Goal: Transaction & Acquisition: Purchase product/service

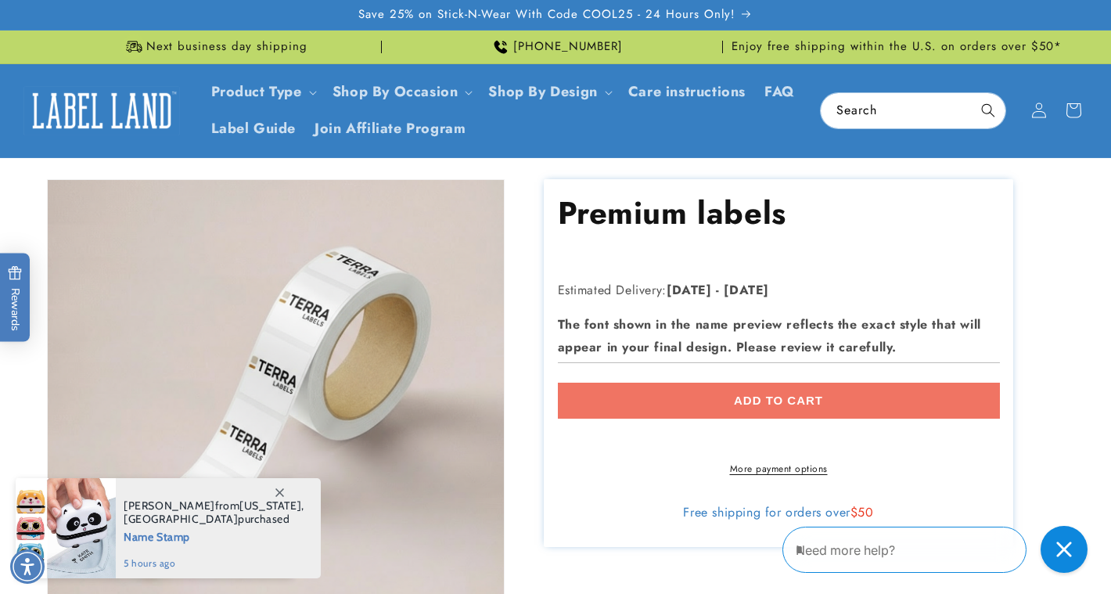
click at [654, 223] on h1 "Premium labels" at bounding box center [672, 212] width 228 height 41
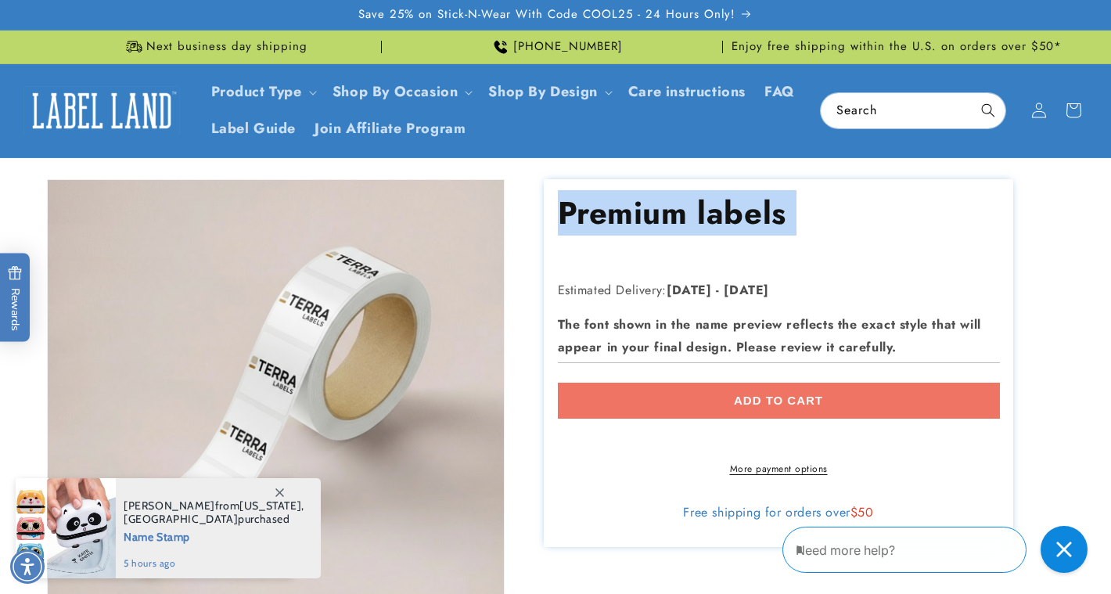
click at [654, 223] on h1 "Premium labels" at bounding box center [672, 212] width 228 height 41
copy div "Premium labels Premium labels"
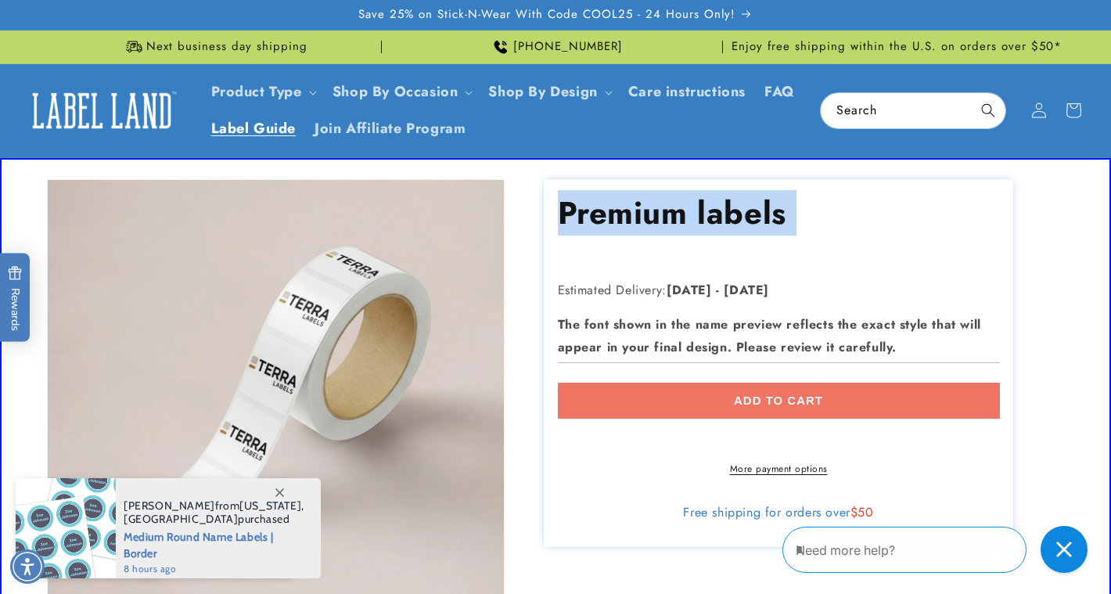
click at [296, 130] on span "Label Guide" at bounding box center [253, 129] width 85 height 18
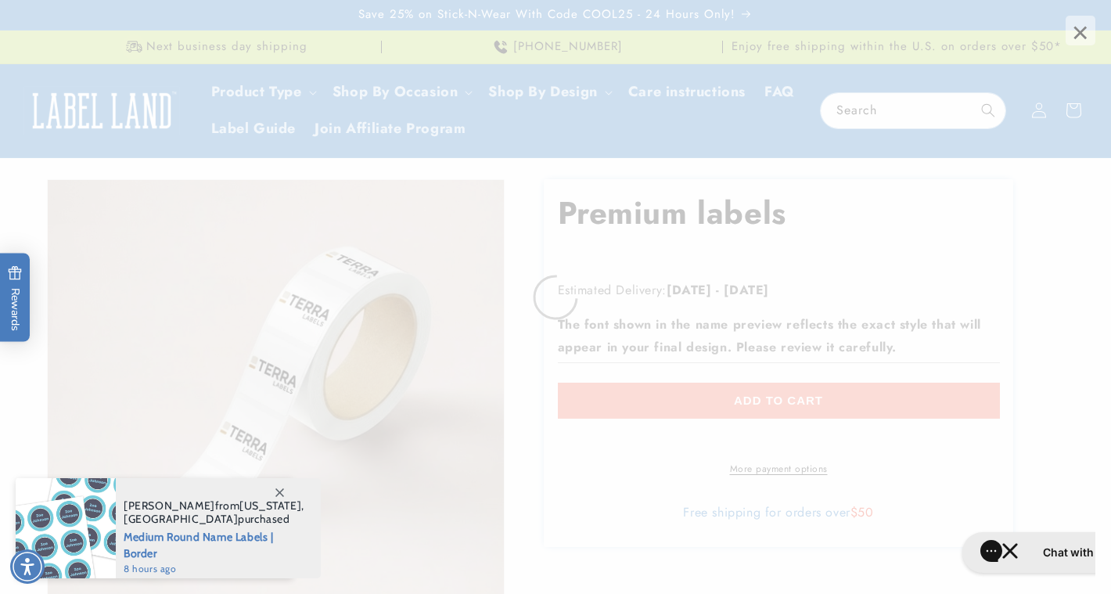
click at [1078, 28] on span "×" at bounding box center [1080, 31] width 30 height 30
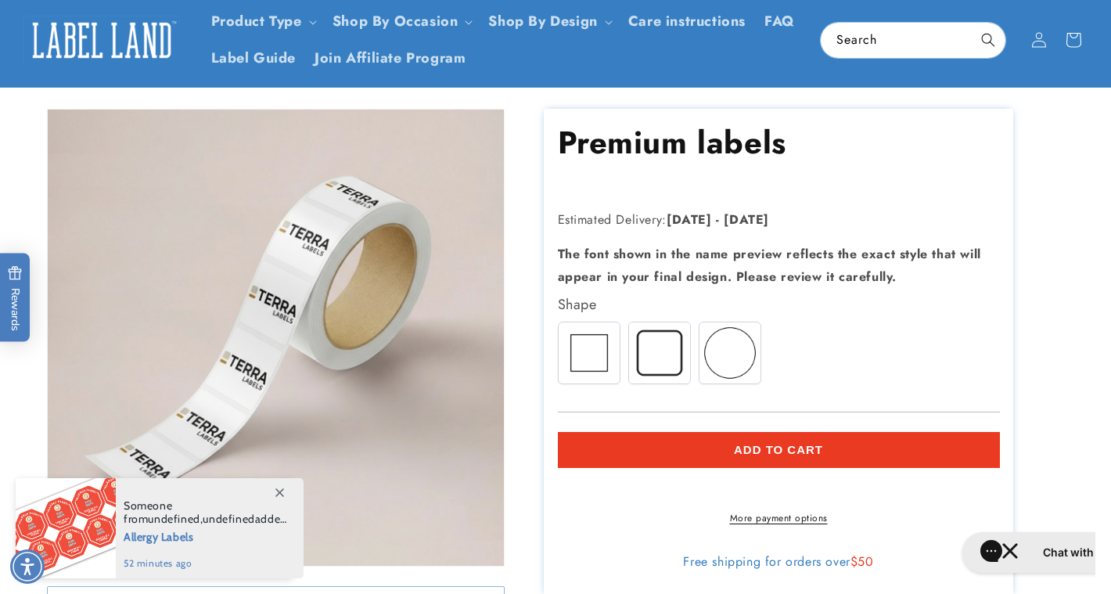
scroll to position [121, 0]
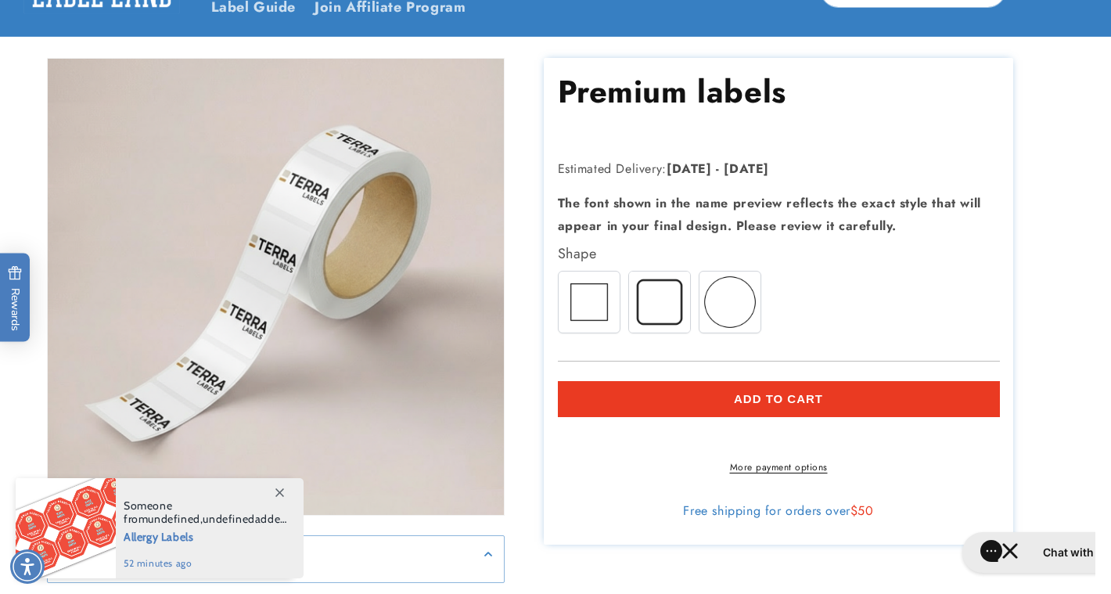
click at [601, 294] on img at bounding box center [588, 301] width 61 height 61
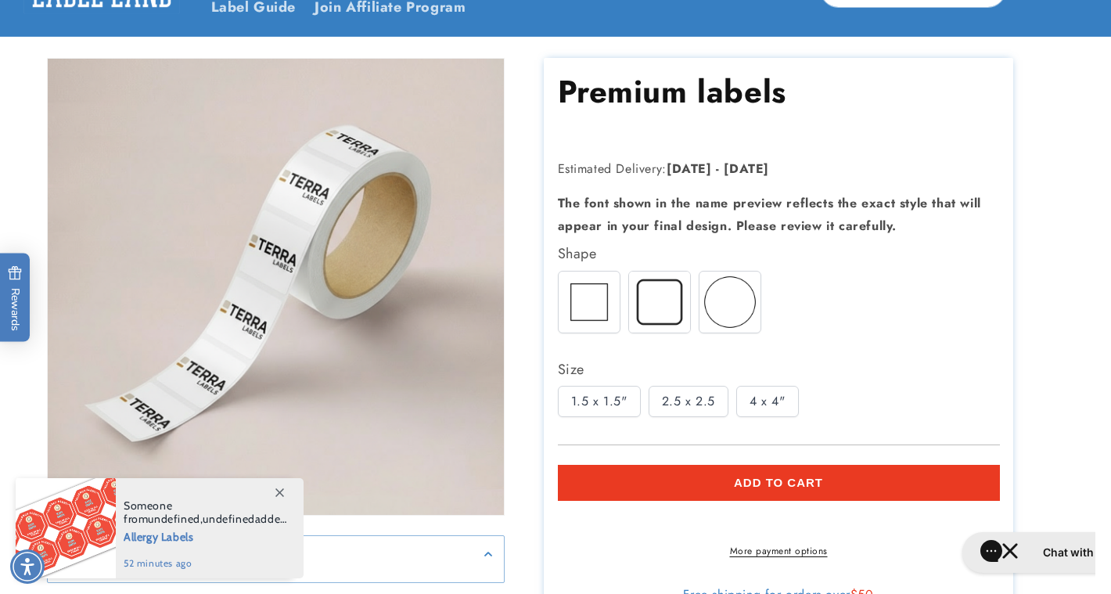
click at [606, 386] on div "1.5 x 1.5"" at bounding box center [599, 401] width 83 height 31
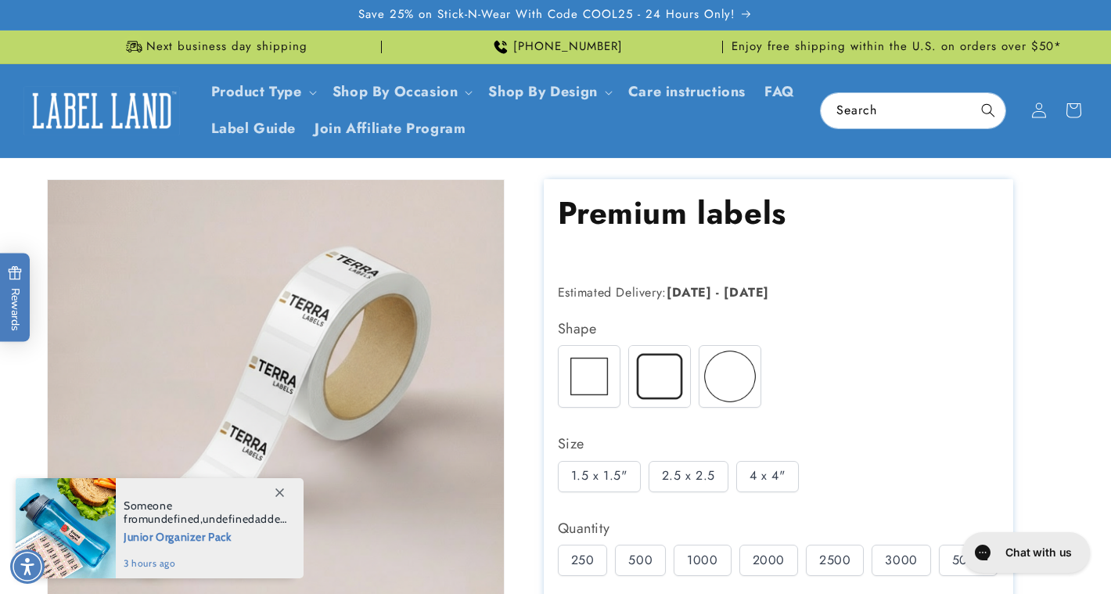
drag, startPoint x: 574, startPoint y: 256, endPoint x: 623, endPoint y: 256, distance: 48.5
click at [623, 256] on div "Regular price Regular price Sale price $0.00 Unit price / per Sale Sold out" at bounding box center [779, 257] width 442 height 25
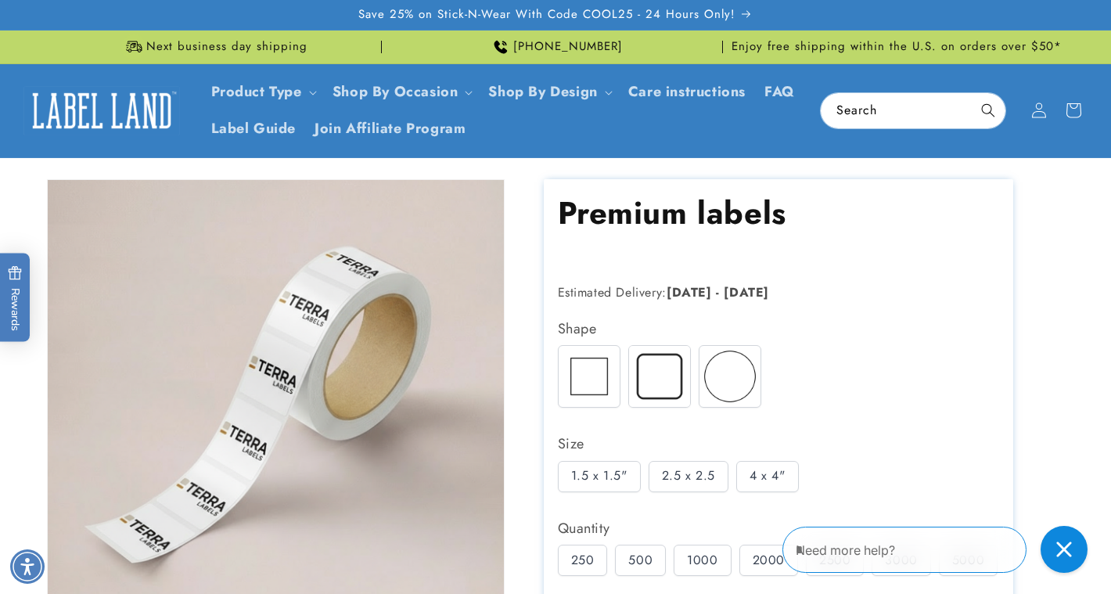
click at [676, 208] on h1 "Premium labels" at bounding box center [779, 212] width 442 height 41
click at [900, 118] on input "Search" at bounding box center [912, 110] width 185 height 35
type input "***"
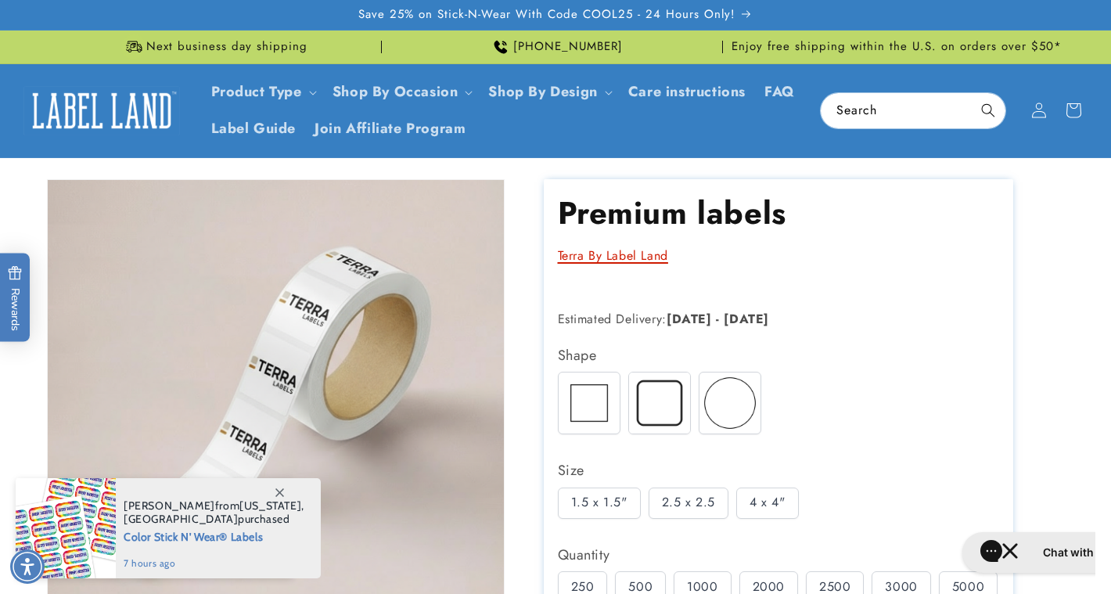
click at [617, 258] on link "Terra By Label Land" at bounding box center [613, 255] width 110 height 18
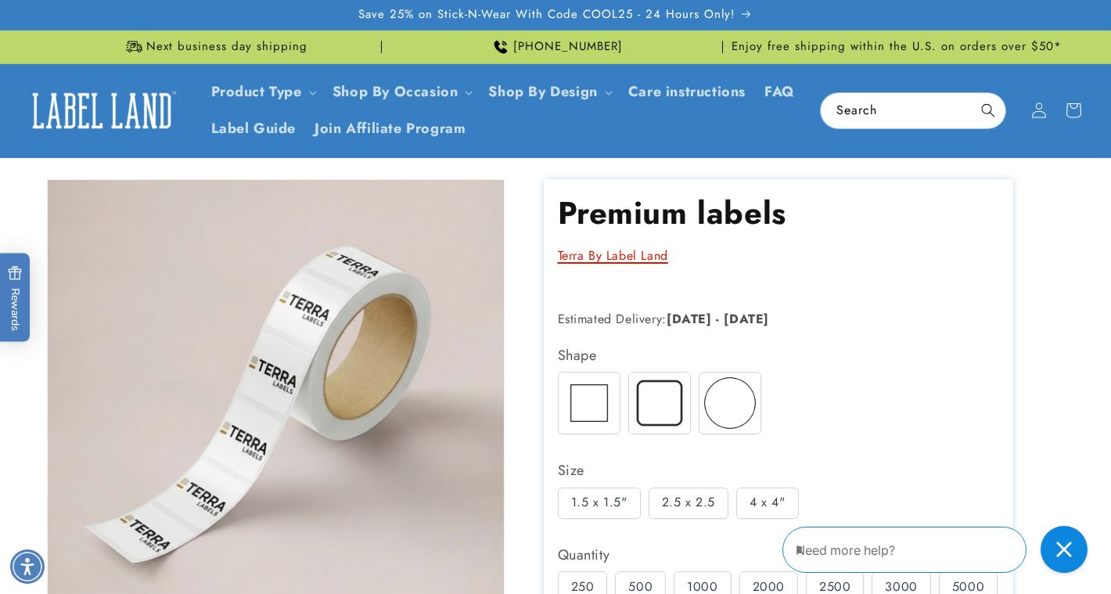
click at [591, 256] on link "Terra By Label Land" at bounding box center [613, 255] width 110 height 18
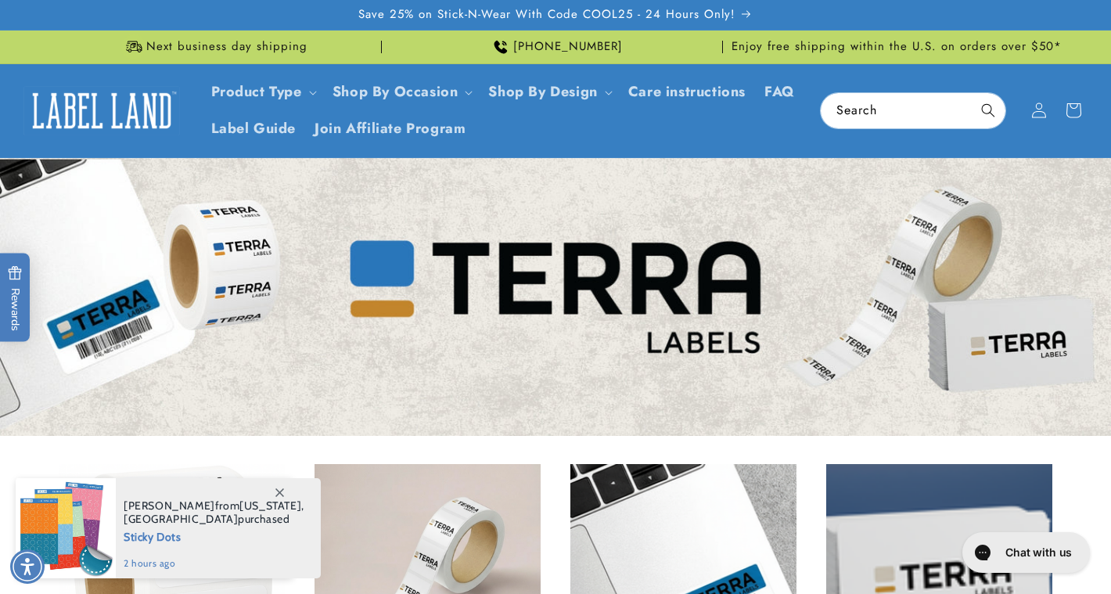
click at [279, 491] on icon at bounding box center [279, 492] width 9 height 9
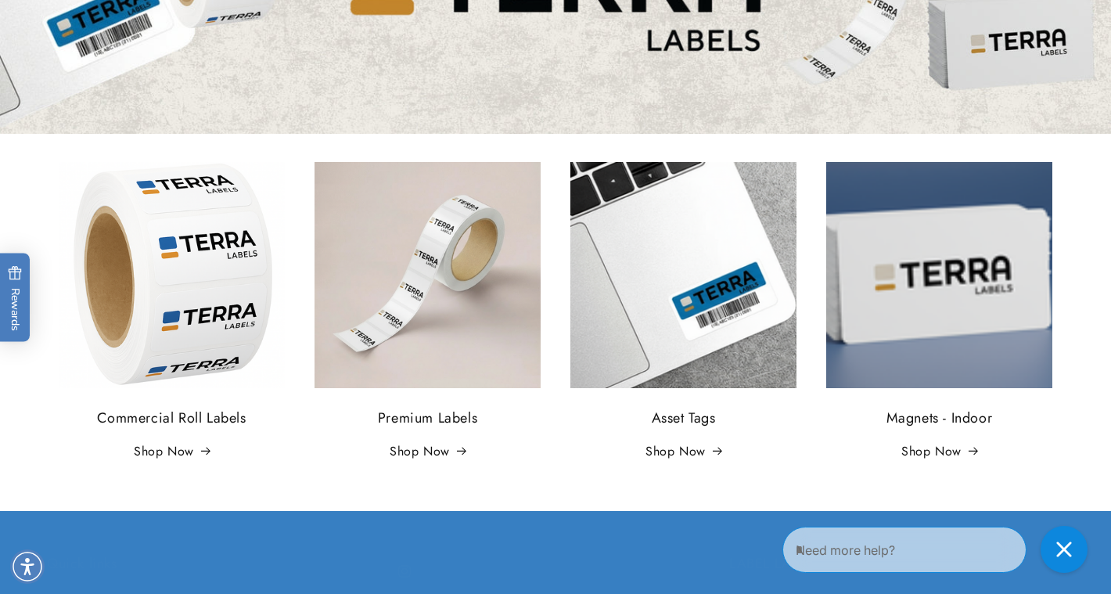
scroll to position [303, 0]
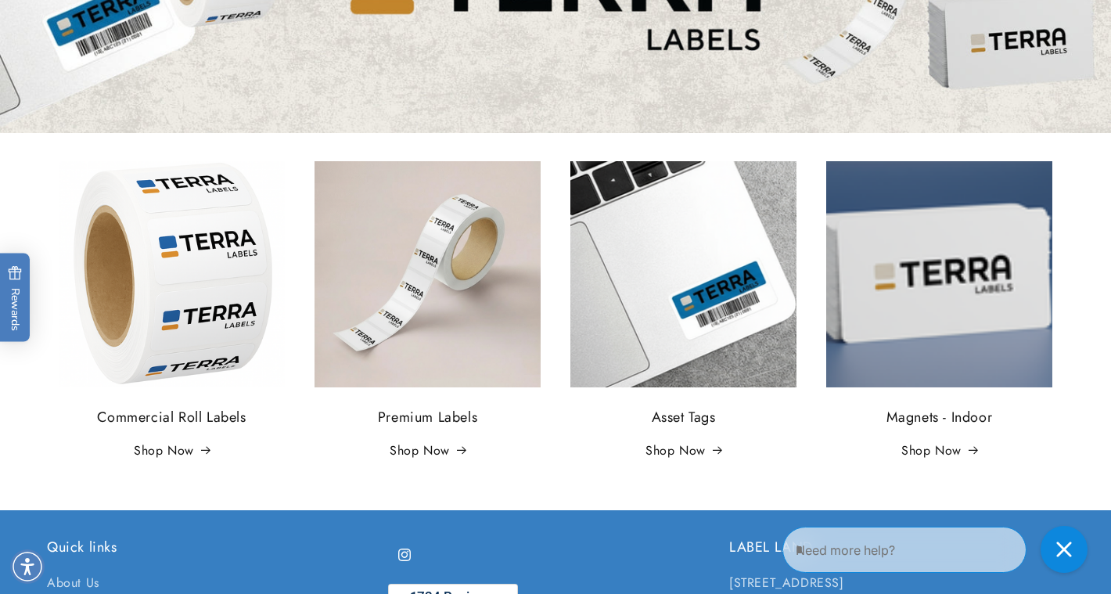
click at [154, 299] on img at bounding box center [172, 274] width 226 height 226
click at [178, 308] on img at bounding box center [172, 274] width 226 height 226
click at [180, 452] on link "Shop Now" at bounding box center [172, 451] width 76 height 23
click at [457, 340] on img at bounding box center [427, 274] width 226 height 226
click at [445, 451] on link "Shop Now" at bounding box center [427, 451] width 76 height 23
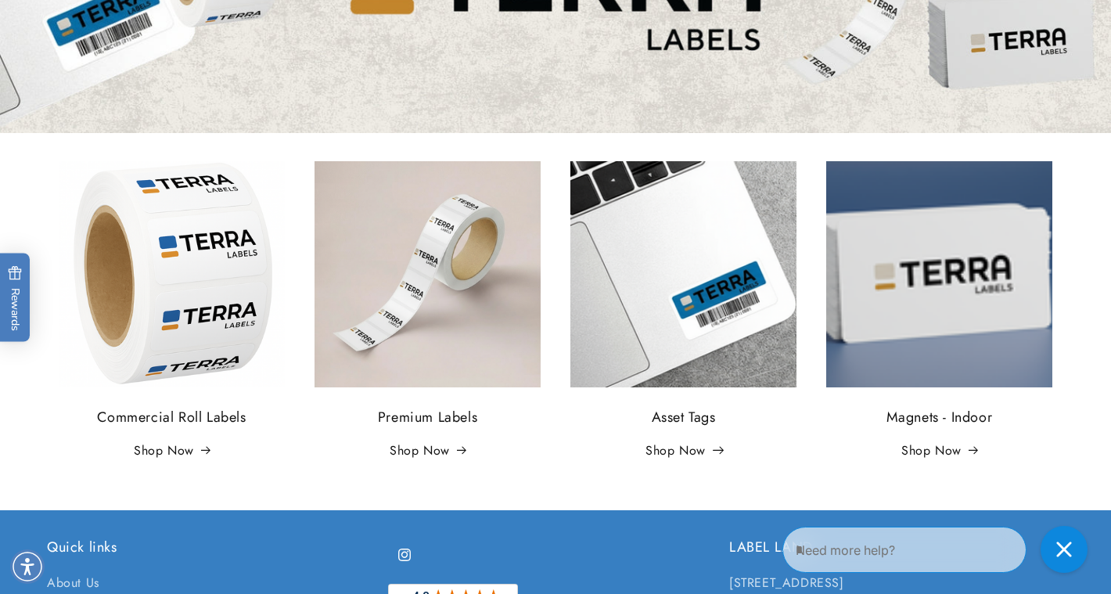
click at [685, 446] on link "Shop Now" at bounding box center [683, 451] width 76 height 23
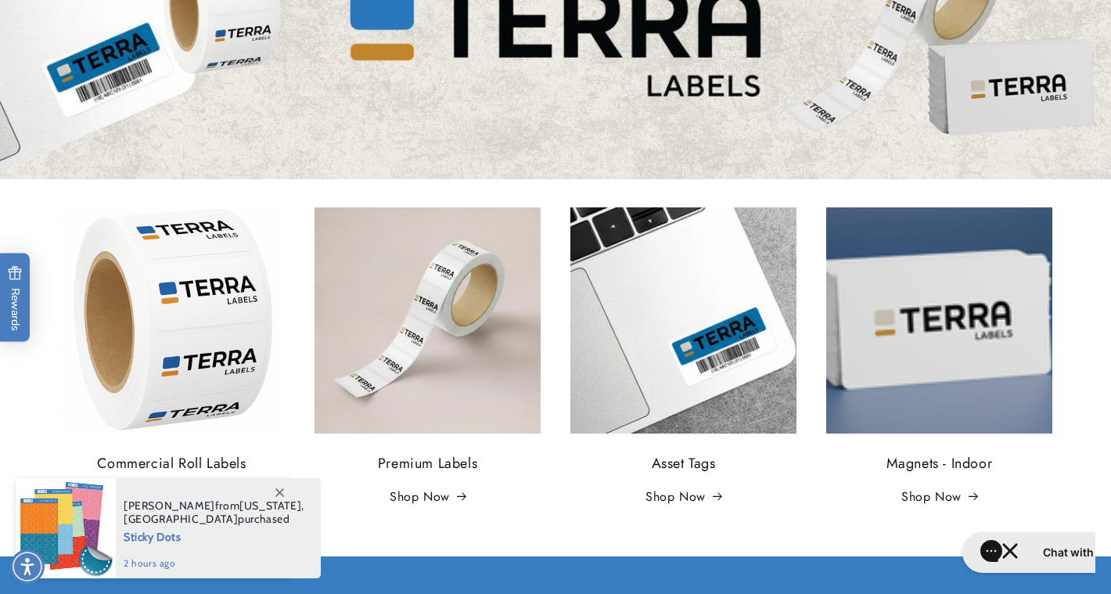
scroll to position [258, 0]
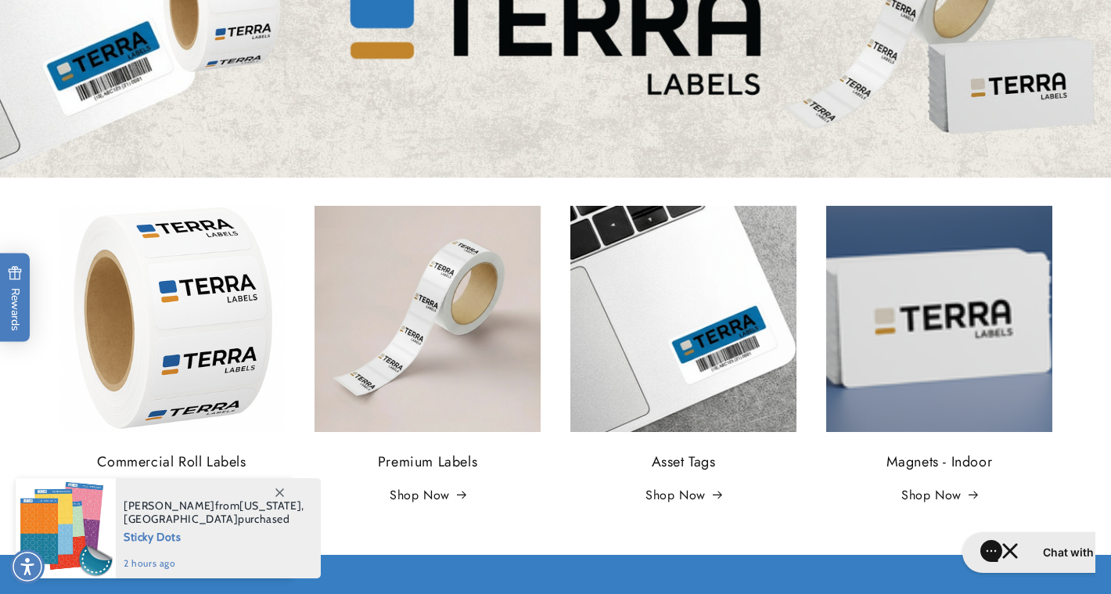
click at [976, 443] on div "Magnets - Indoor Shop Now" at bounding box center [938, 479] width 249 height 95
click at [962, 503] on link "Shop Now" at bounding box center [939, 495] width 76 height 23
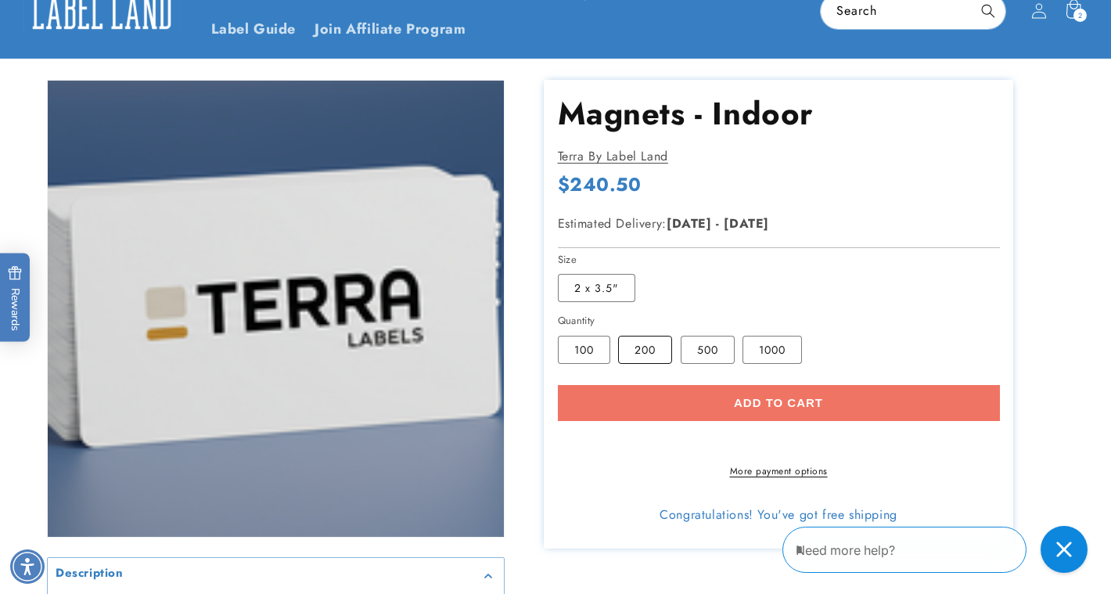
click at [639, 354] on label "200 Variant sold out or unavailable" at bounding box center [645, 350] width 54 height 28
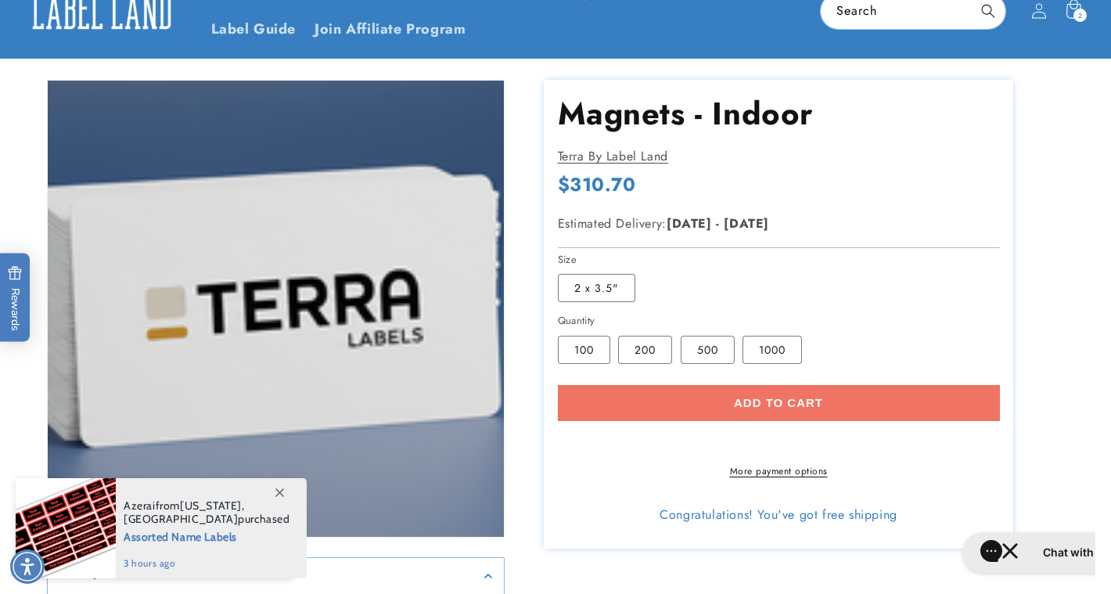
click at [765, 404] on div "Add to cart More payment options This item is a recurring or deferred purchase.…" at bounding box center [779, 431] width 442 height 93
click at [766, 404] on div "Add to cart More payment options This item is a recurring or deferred purchase.…" at bounding box center [779, 431] width 442 height 93
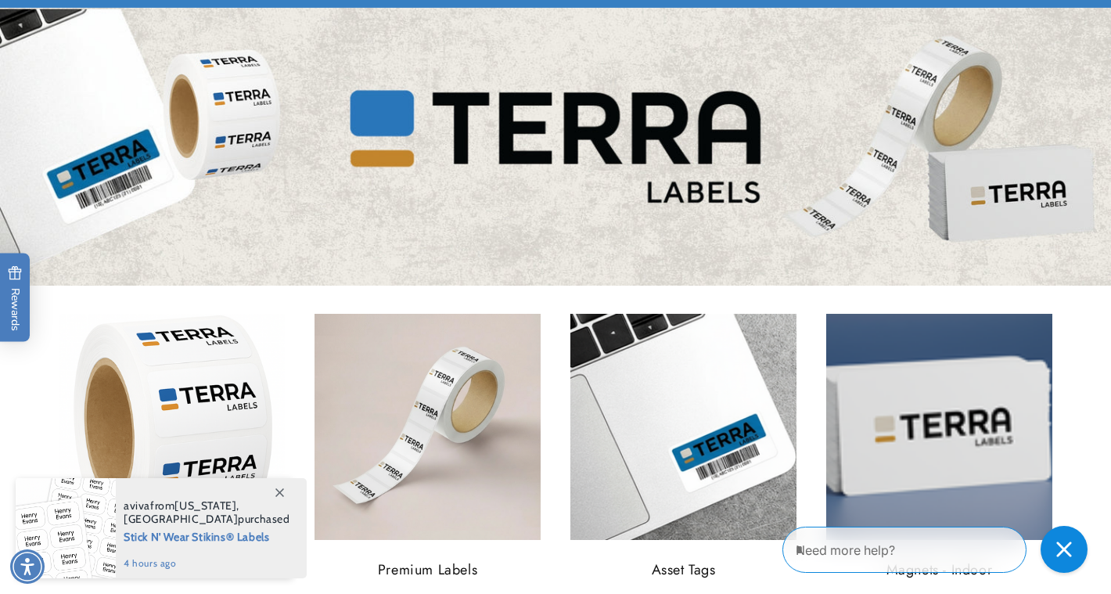
scroll to position [152, 0]
